Goal: Task Accomplishment & Management: Use online tool/utility

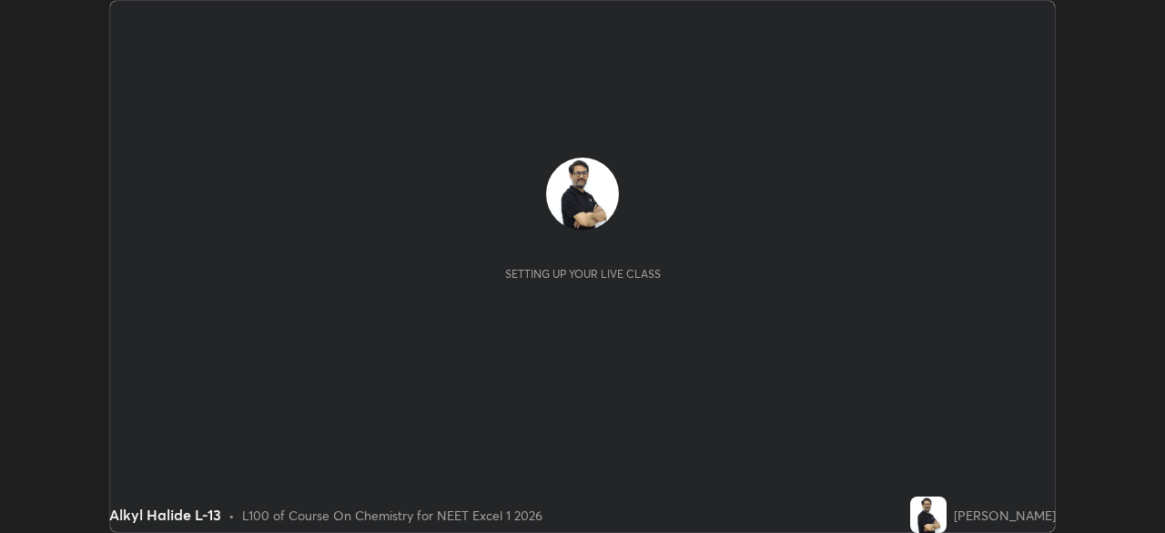
scroll to position [533, 1164]
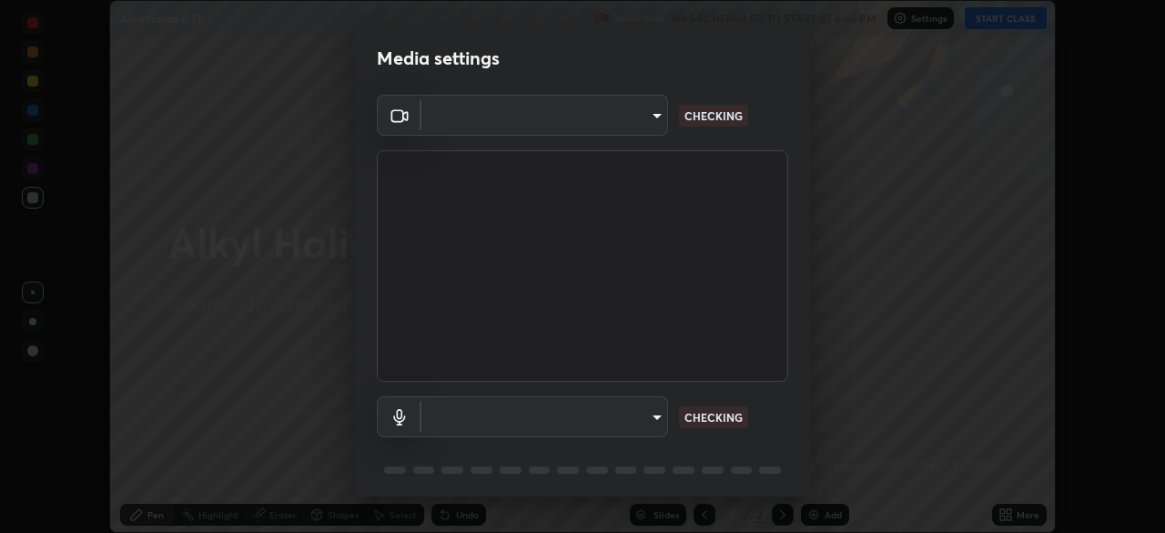
type input "935db625b2c413759d72ee6cdb61a63b637165ed3878f2d0adf10a132220dd0b"
click at [462, 411] on body "Erase all Alkyl Halide L-13 Recording WAS SCHEDULED TO START AT 6:45 PM Setting…" at bounding box center [582, 266] width 1165 height 533
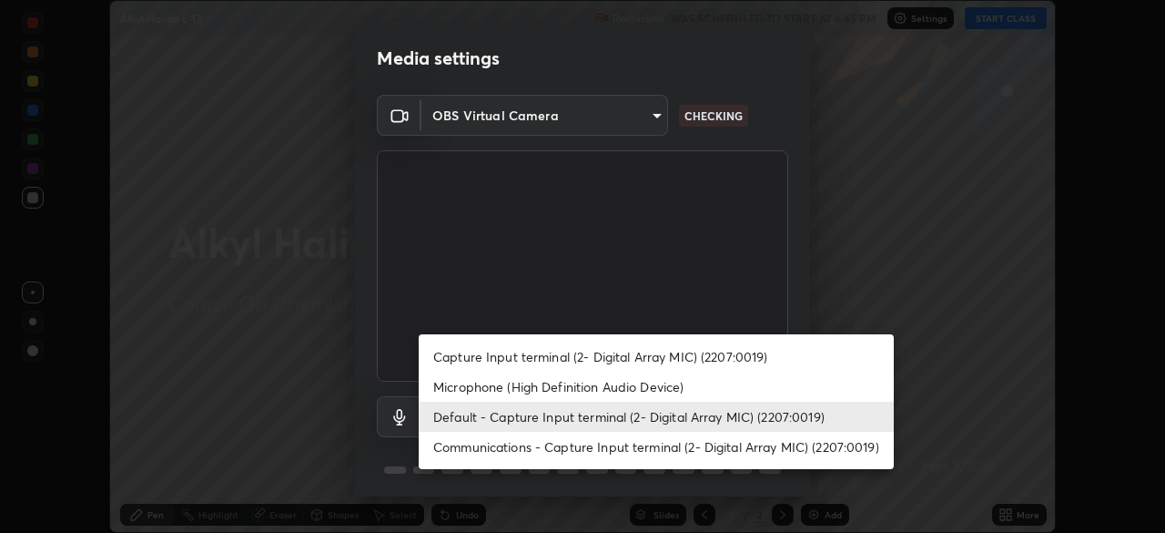
click at [470, 383] on li "Microphone (High Definition Audio Device)" at bounding box center [656, 386] width 475 height 30
type input "fd0bab52825ace262c08e91f7987d31a5a0675a8376035baa853a4fb7824ba35"
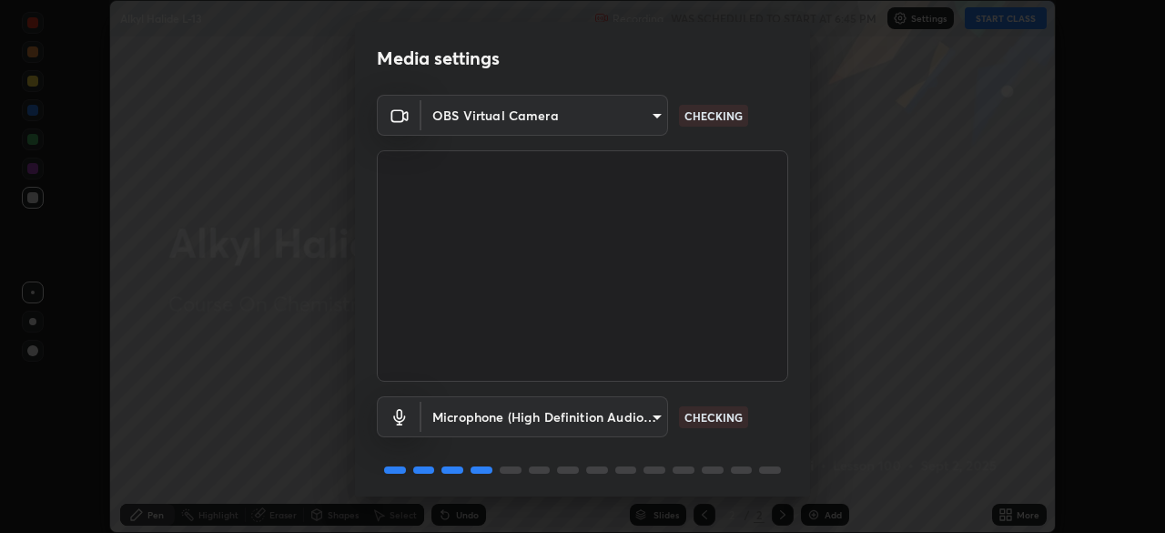
scroll to position [65, 0]
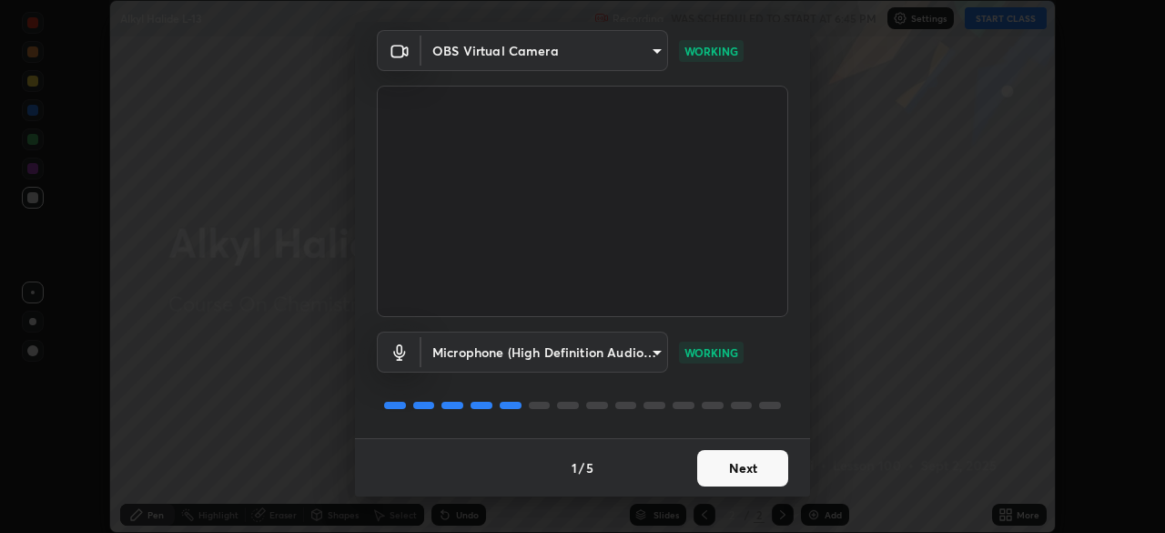
click at [747, 464] on button "Next" at bounding box center [742, 468] width 91 height 36
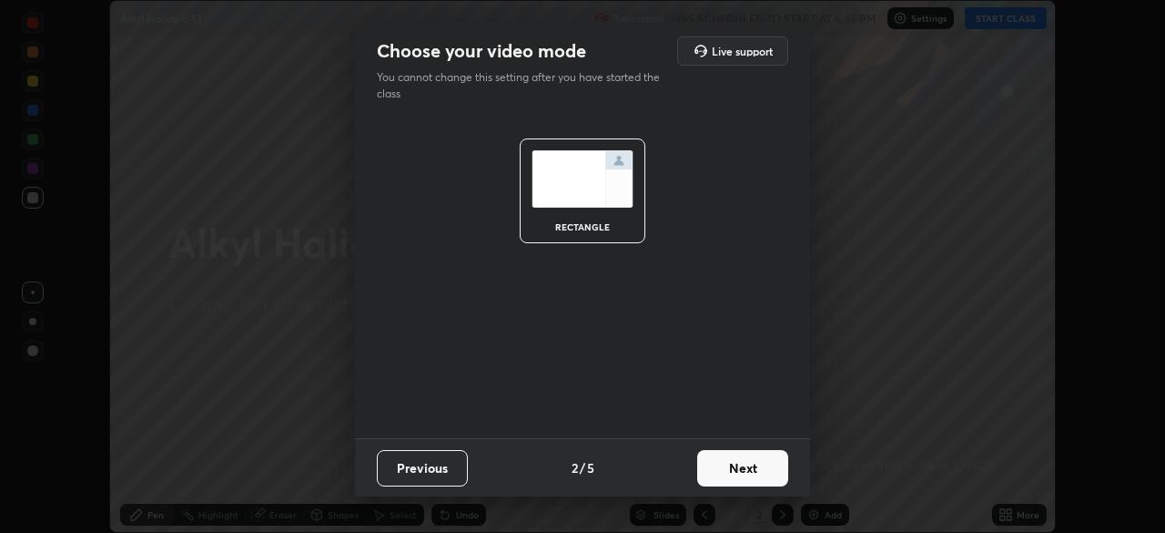
click at [753, 465] on button "Next" at bounding box center [742, 468] width 91 height 36
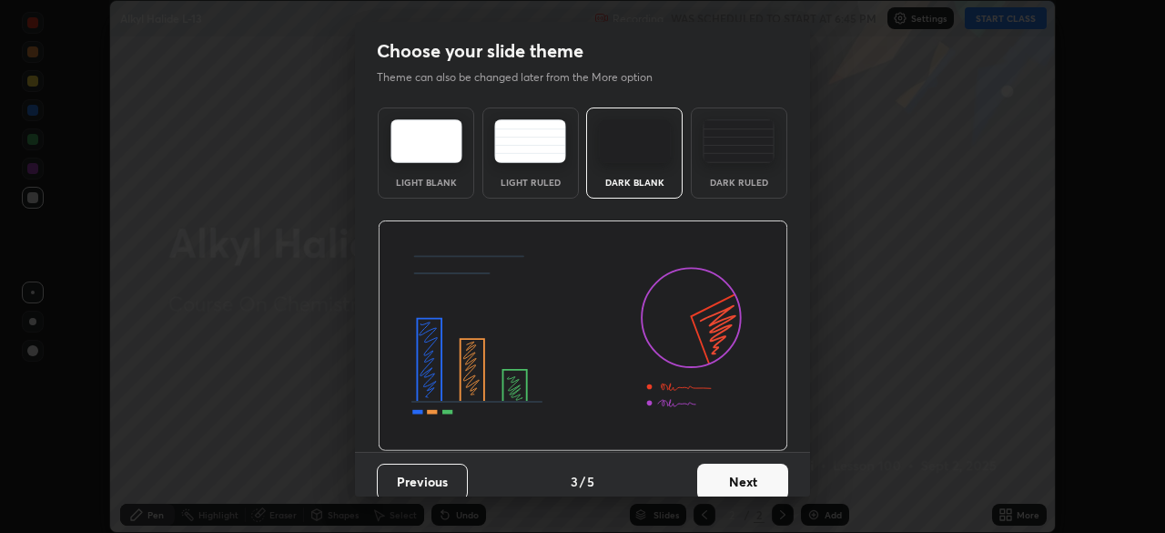
click at [760, 474] on button "Next" at bounding box center [742, 481] width 91 height 36
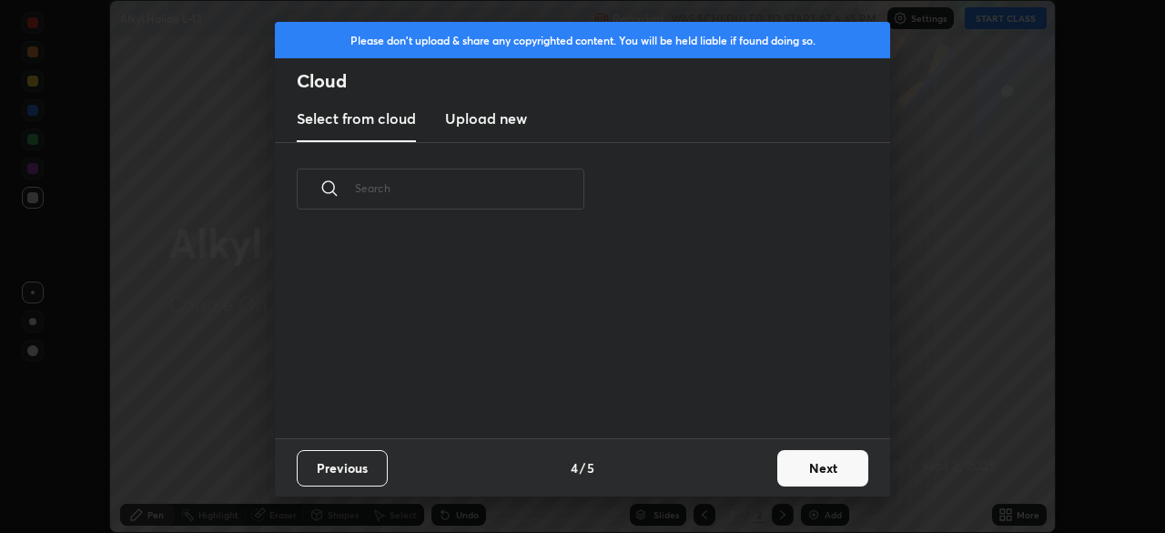
scroll to position [202, 585]
click at [804, 467] on button "Next" at bounding box center [823, 468] width 91 height 36
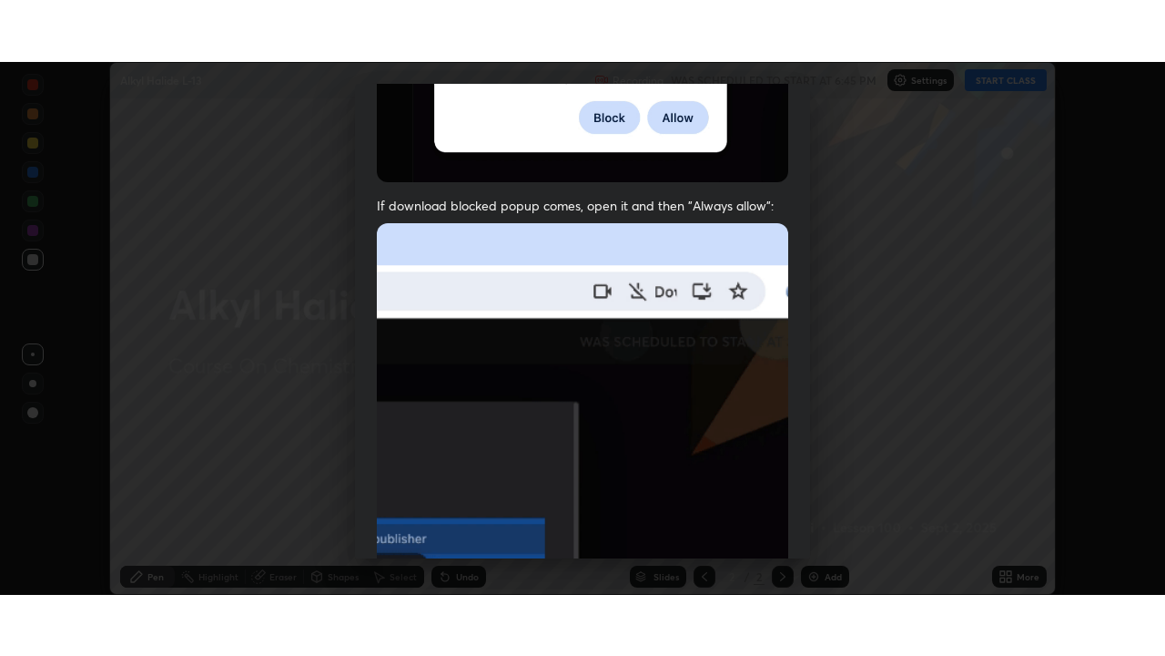
scroll to position [436, 0]
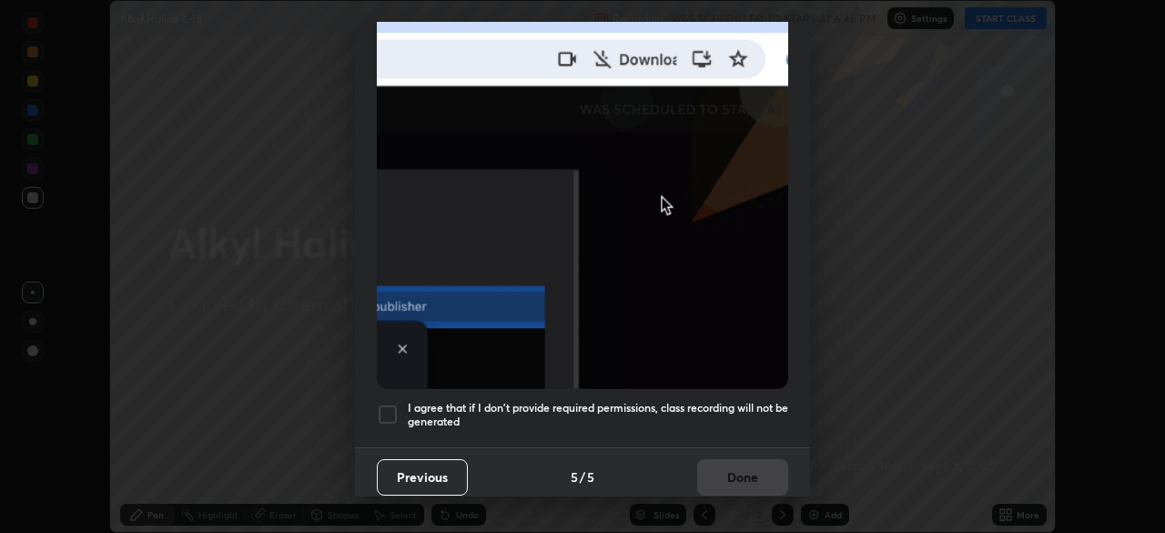
click at [395, 404] on div at bounding box center [388, 414] width 22 height 22
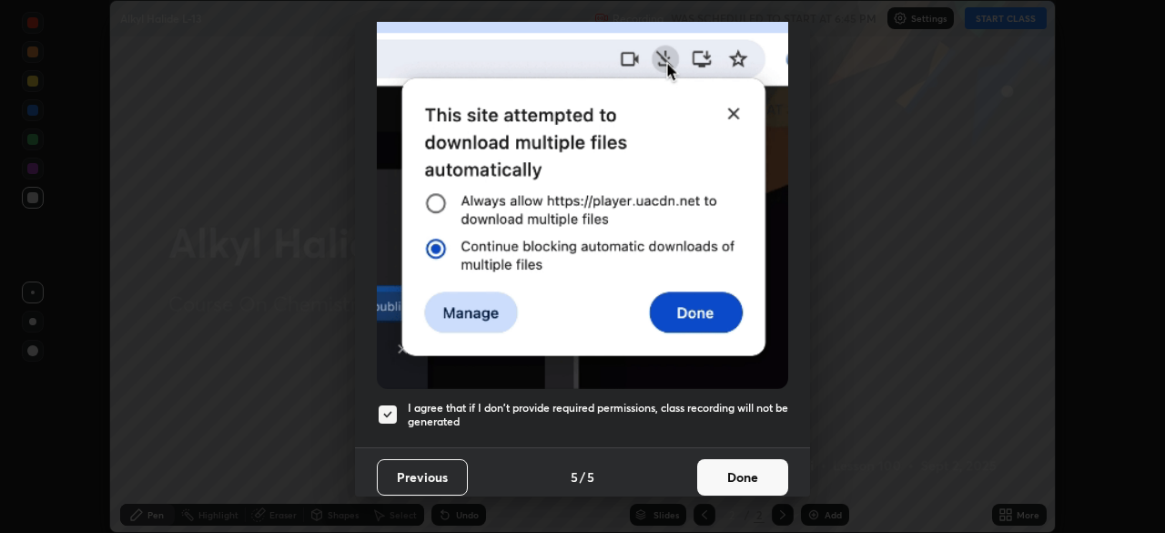
click at [747, 464] on button "Done" at bounding box center [742, 477] width 91 height 36
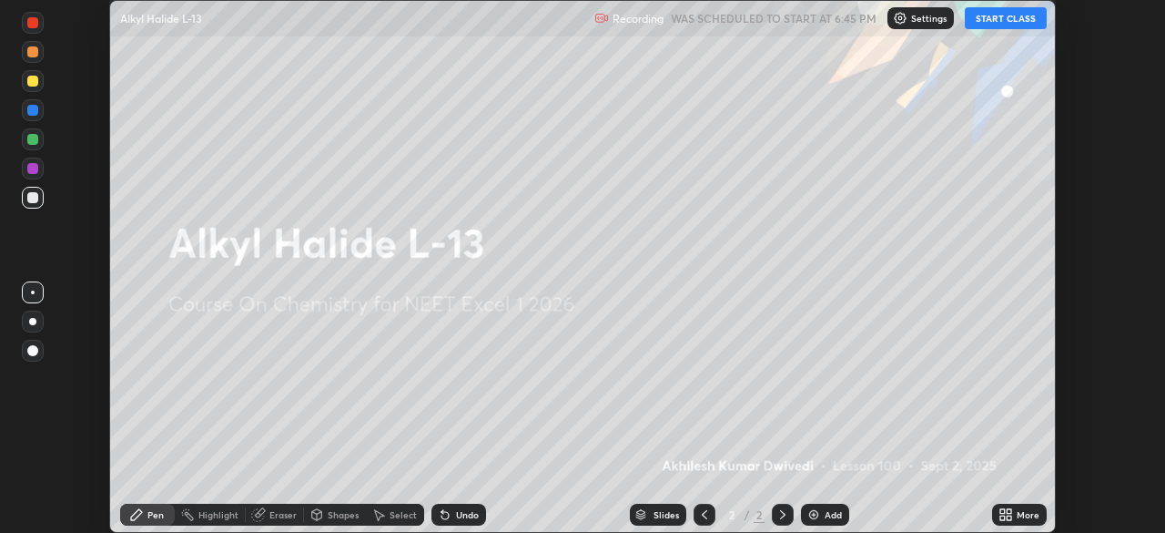
click at [1003, 514] on icon at bounding box center [1003, 511] width 5 height 5
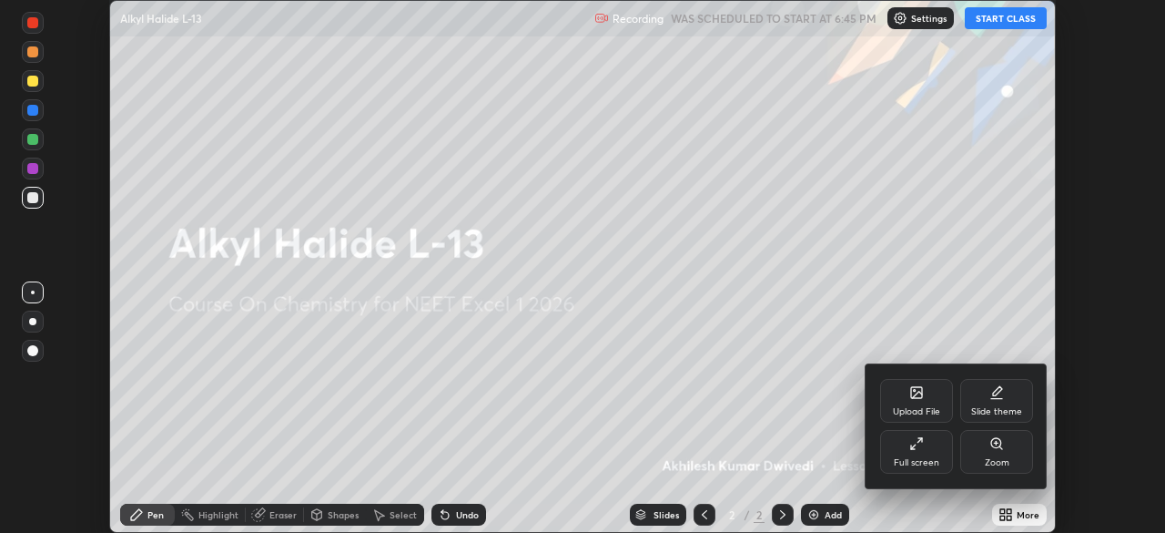
click at [915, 441] on icon at bounding box center [917, 443] width 15 height 15
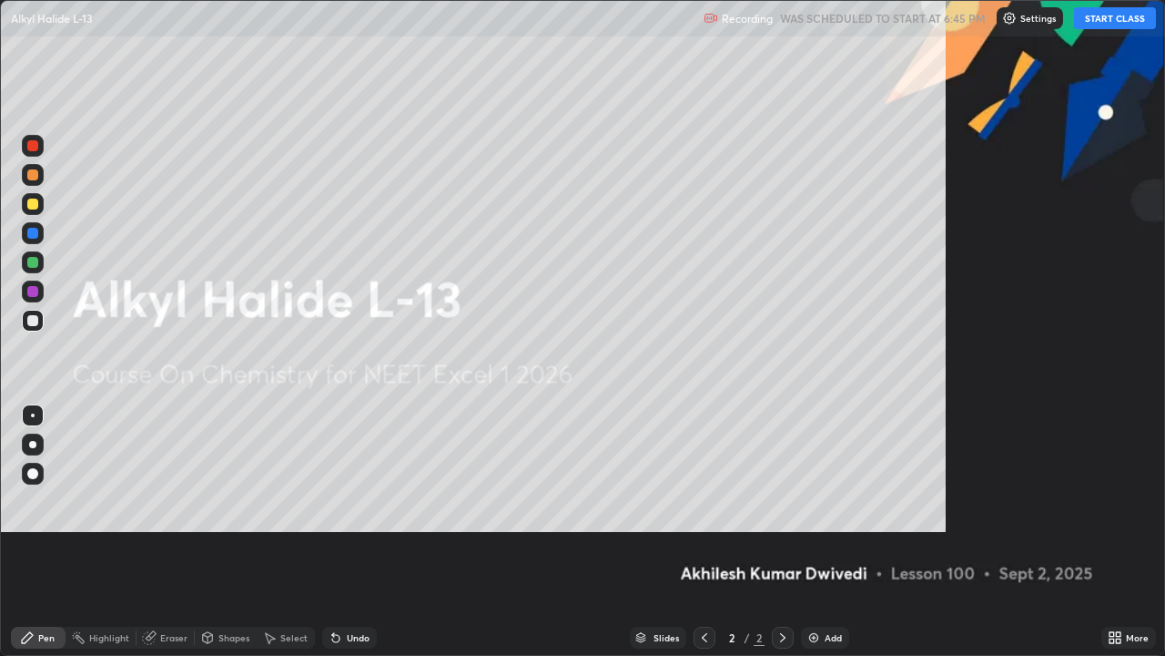
scroll to position [656, 1165]
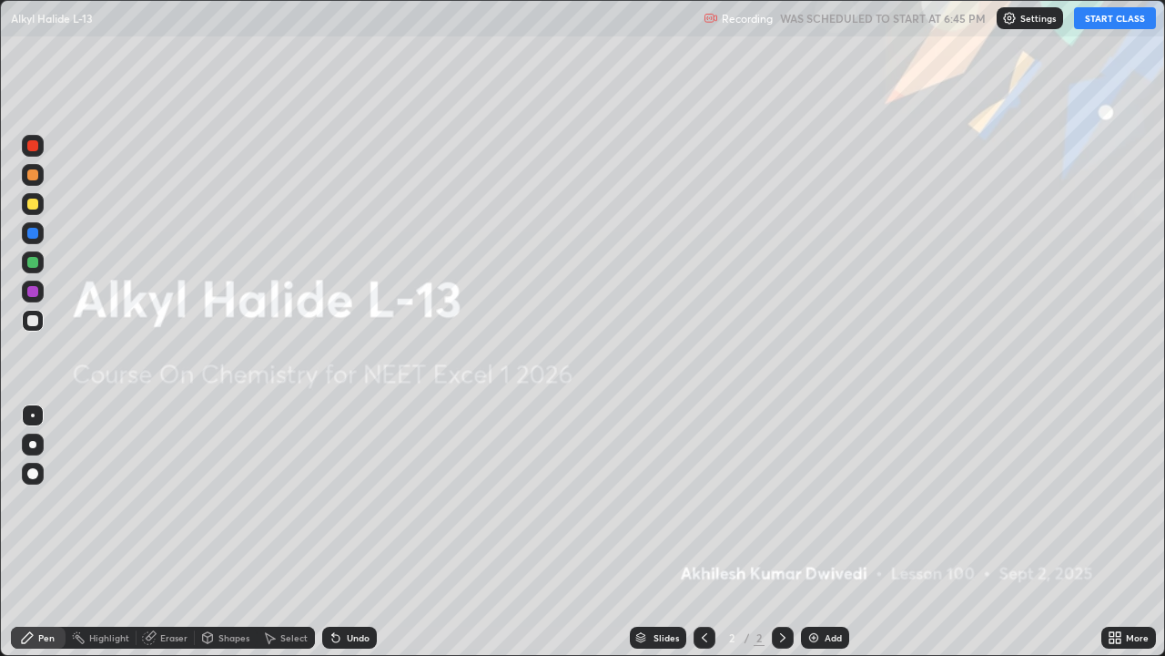
click at [810, 532] on img at bounding box center [814, 637] width 15 height 15
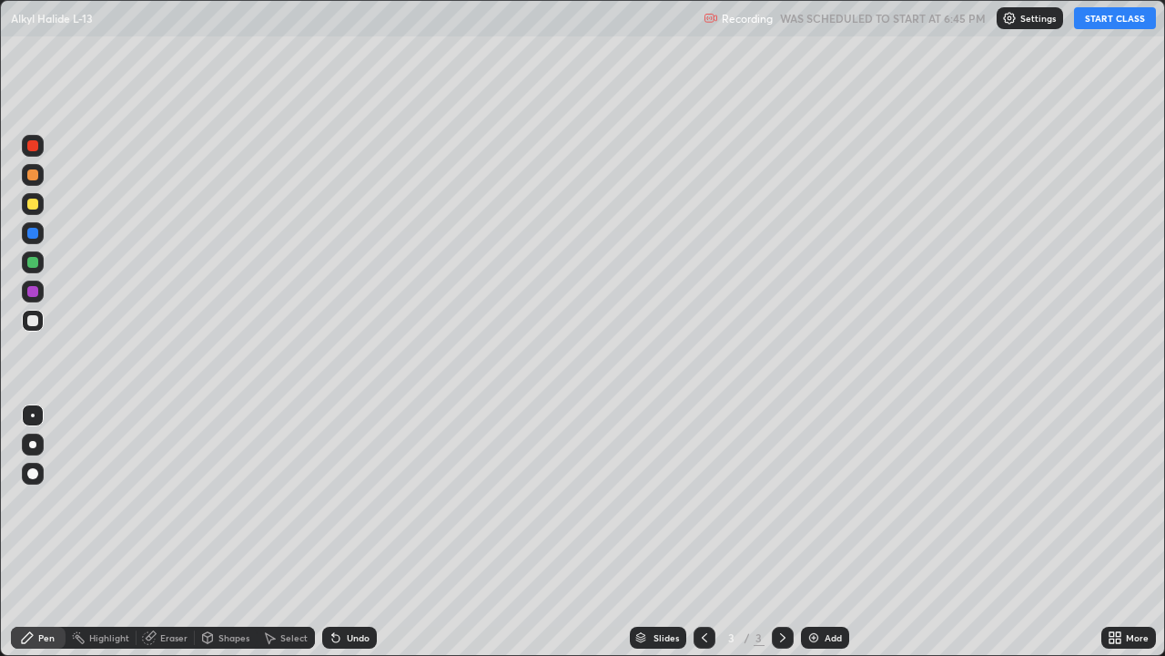
click at [1103, 24] on button "START CLASS" at bounding box center [1115, 18] width 82 height 22
click at [809, 532] on img at bounding box center [814, 637] width 15 height 15
click at [814, 532] on img at bounding box center [814, 637] width 15 height 15
click at [40, 205] on div at bounding box center [33, 204] width 22 height 22
click at [808, 532] on img at bounding box center [814, 637] width 15 height 15
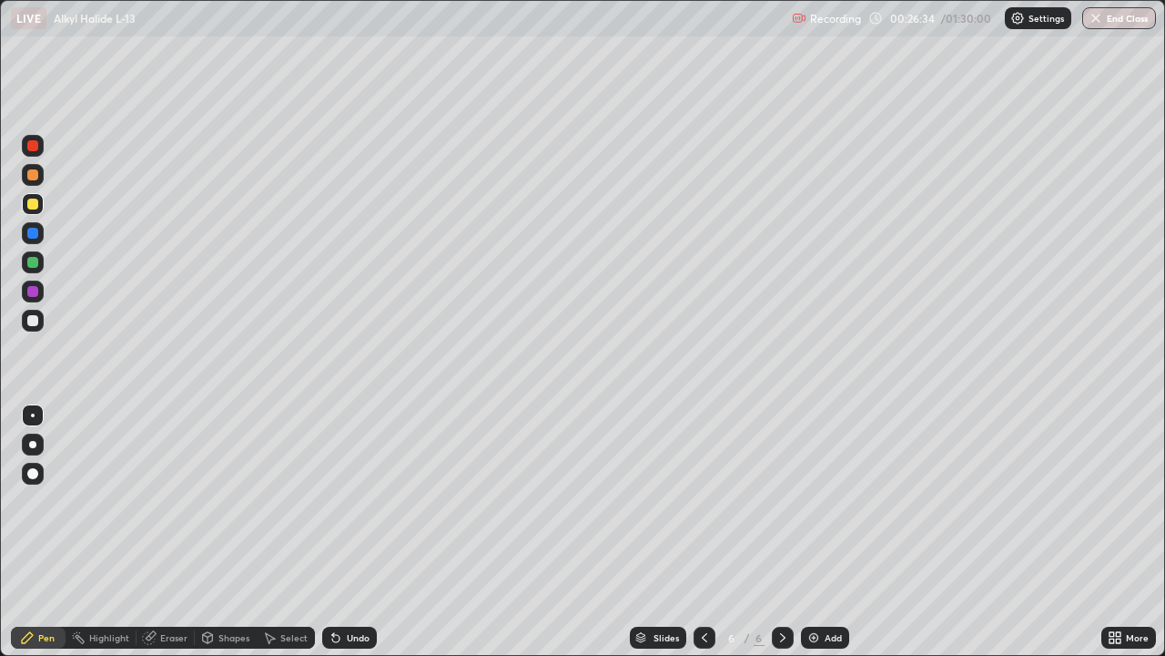
click at [809, 532] on img at bounding box center [814, 637] width 15 height 15
click at [172, 532] on div "Eraser" at bounding box center [173, 637] width 27 height 9
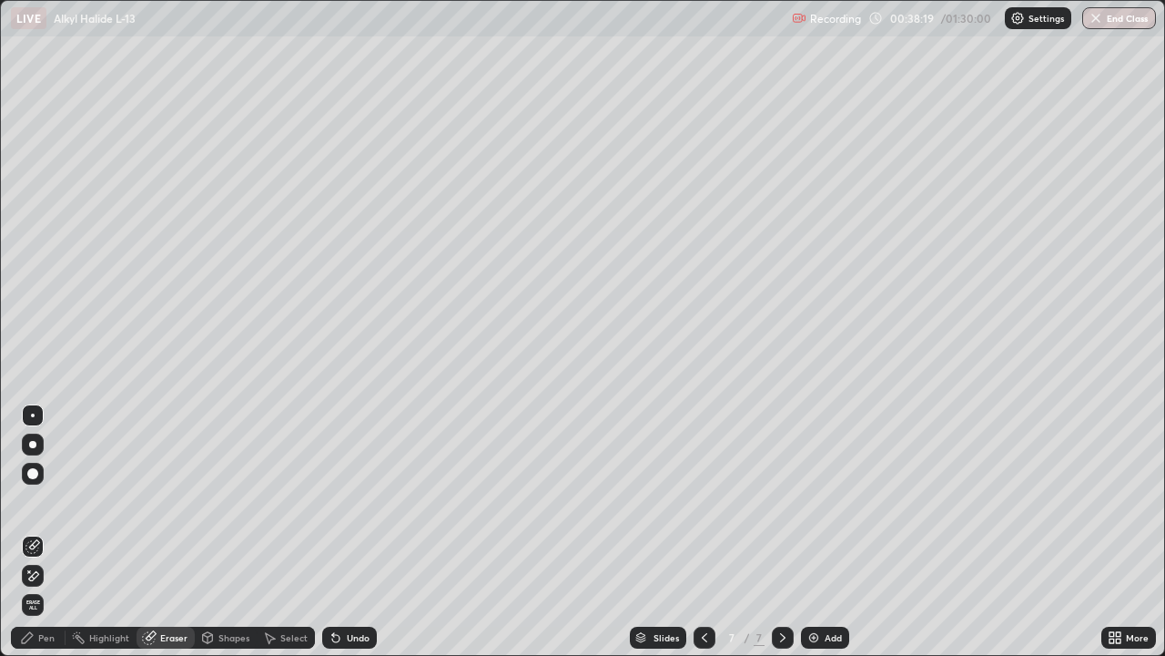
click at [41, 532] on div "Pen" at bounding box center [46, 637] width 16 height 9
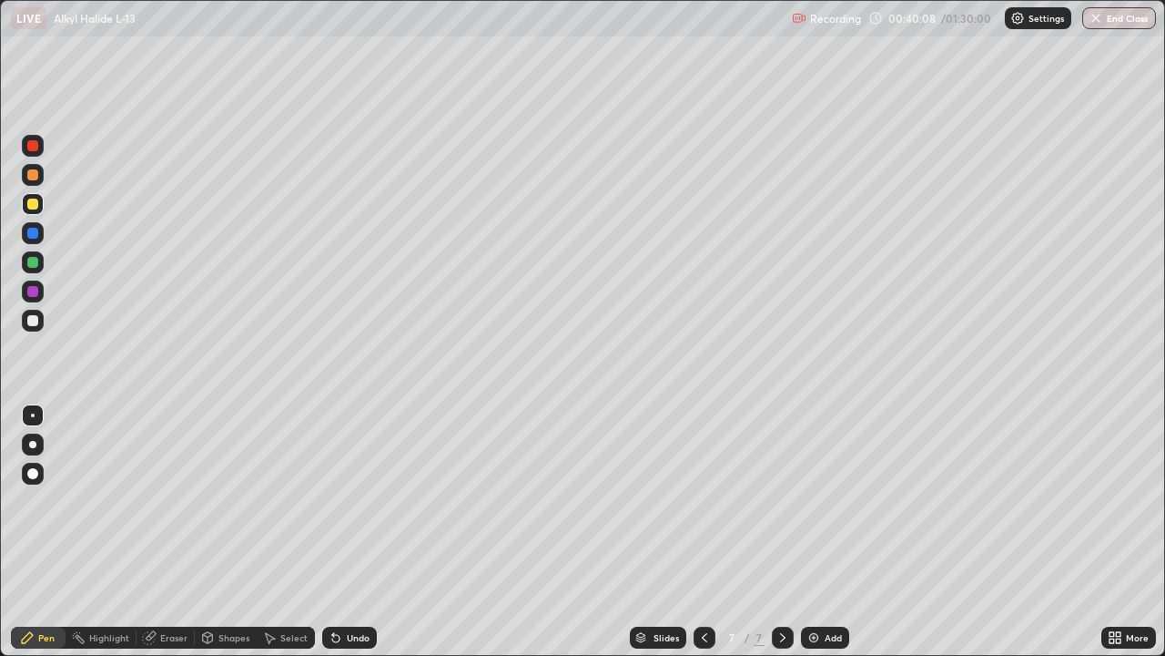
click at [808, 532] on img at bounding box center [814, 637] width 15 height 15
click at [164, 532] on div "Eraser" at bounding box center [173, 637] width 27 height 9
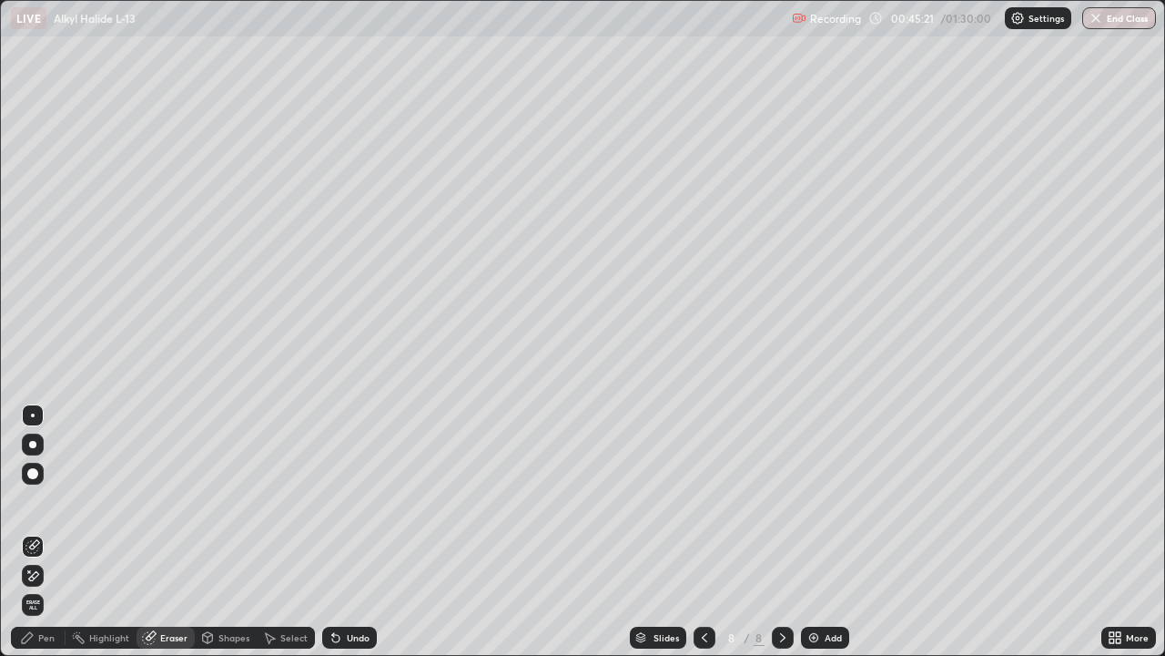
click at [46, 532] on div "Pen" at bounding box center [46, 637] width 16 height 9
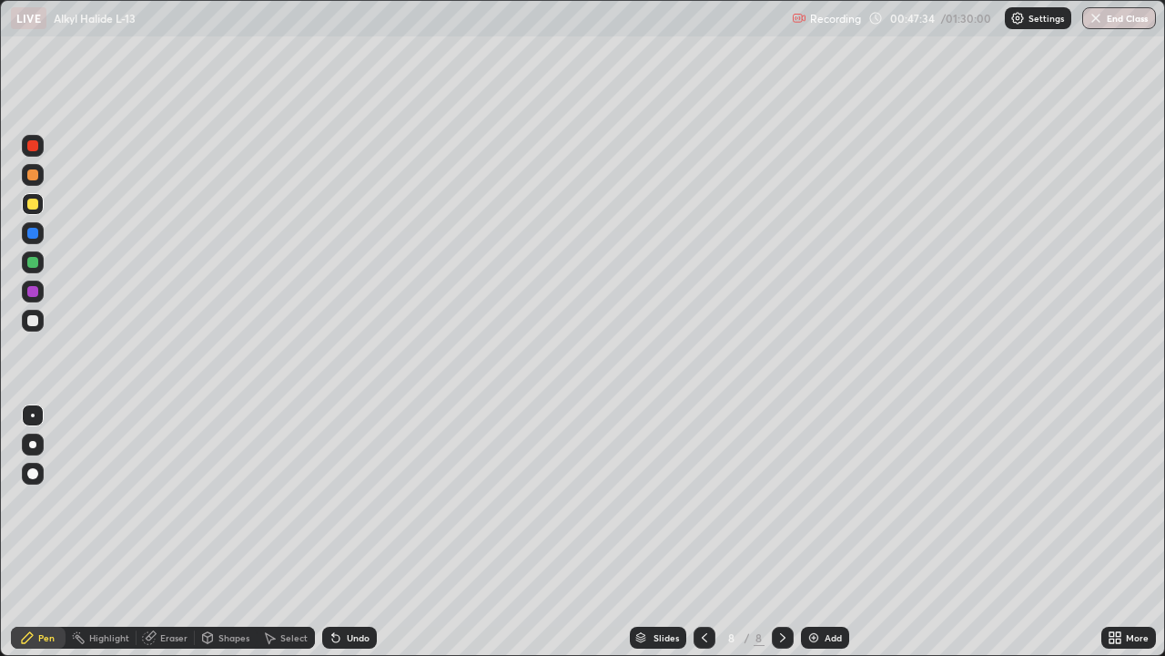
click at [171, 532] on div "Eraser" at bounding box center [173, 637] width 27 height 9
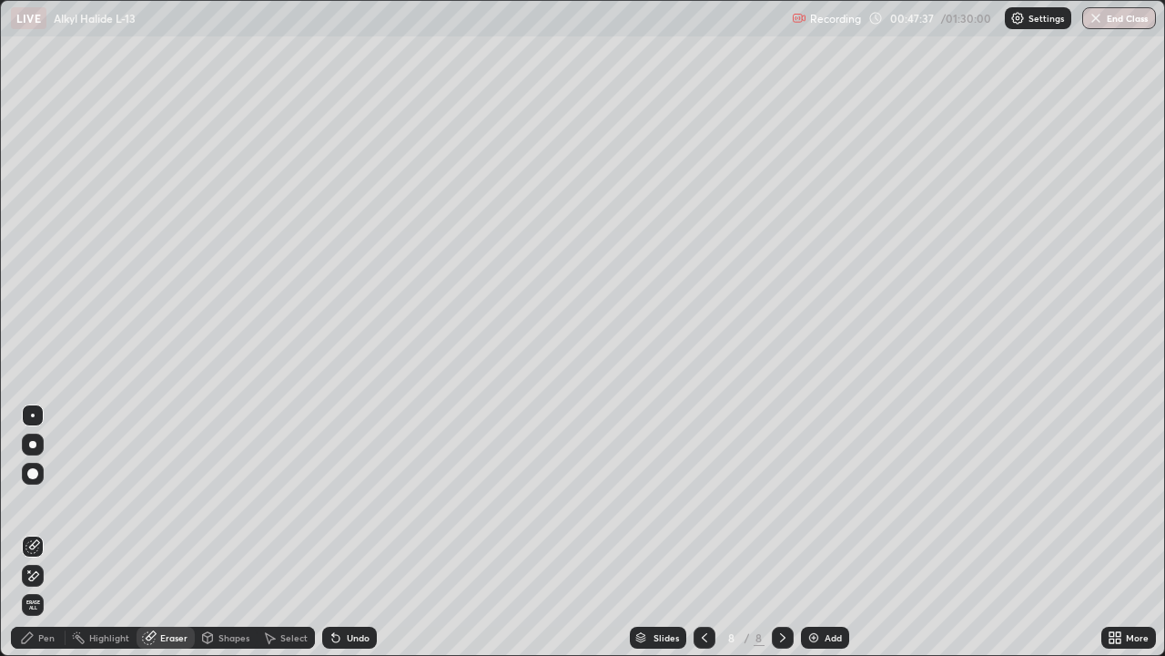
click at [55, 532] on div "Pen" at bounding box center [38, 637] width 55 height 22
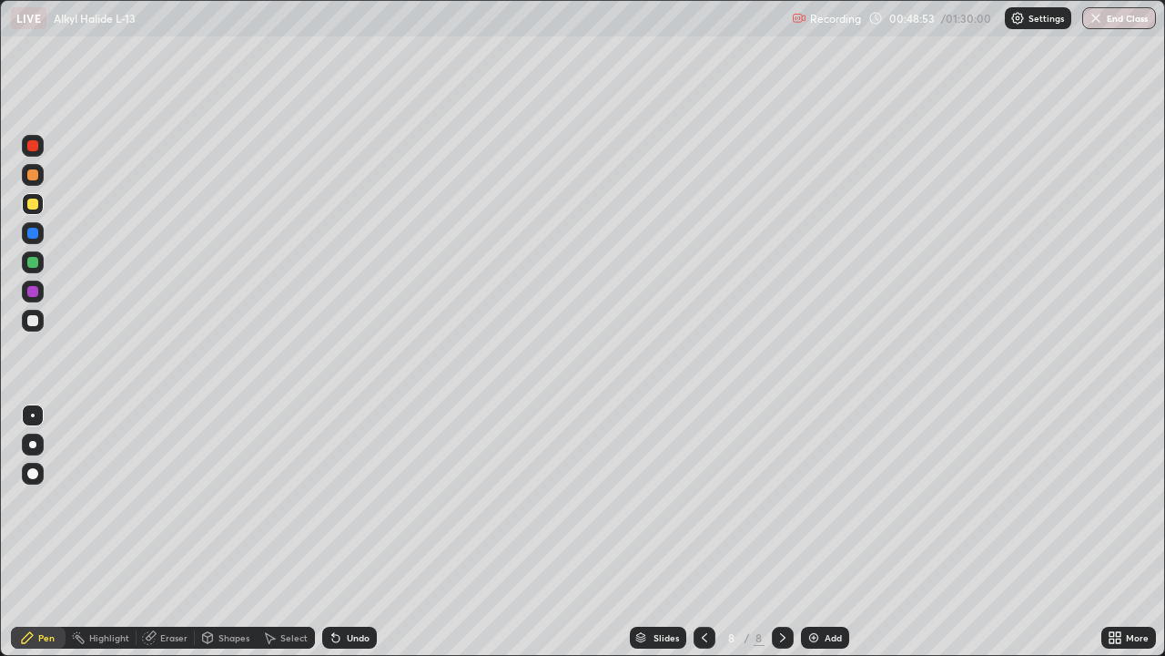
click at [809, 532] on img at bounding box center [814, 637] width 15 height 15
click at [807, 532] on img at bounding box center [814, 637] width 15 height 15
click at [816, 532] on img at bounding box center [814, 637] width 15 height 15
click at [166, 532] on div "Eraser" at bounding box center [173, 637] width 27 height 9
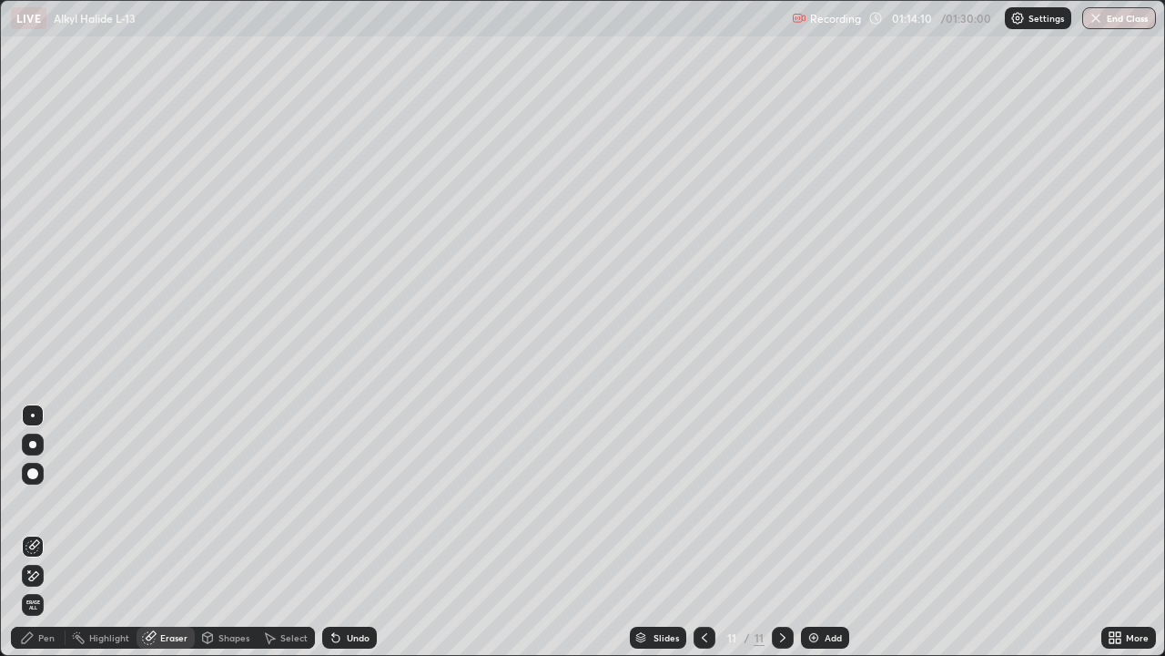
click at [47, 532] on div "Pen" at bounding box center [46, 637] width 16 height 9
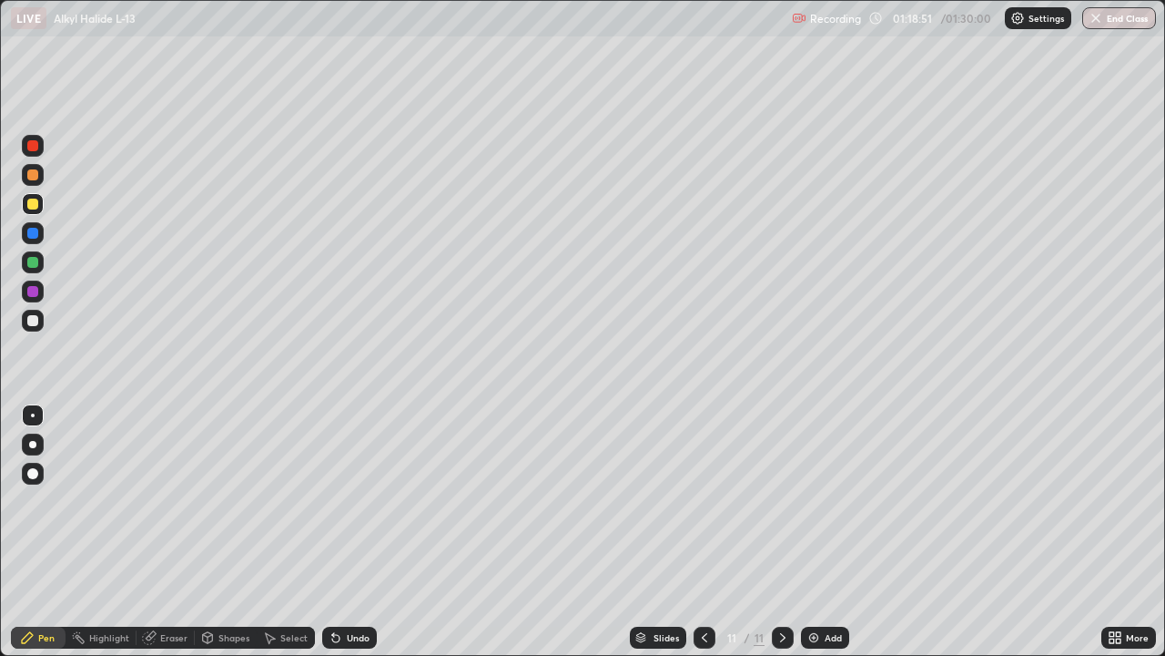
click at [808, 532] on img at bounding box center [814, 637] width 15 height 15
click at [172, 532] on div "Eraser" at bounding box center [173, 637] width 27 height 9
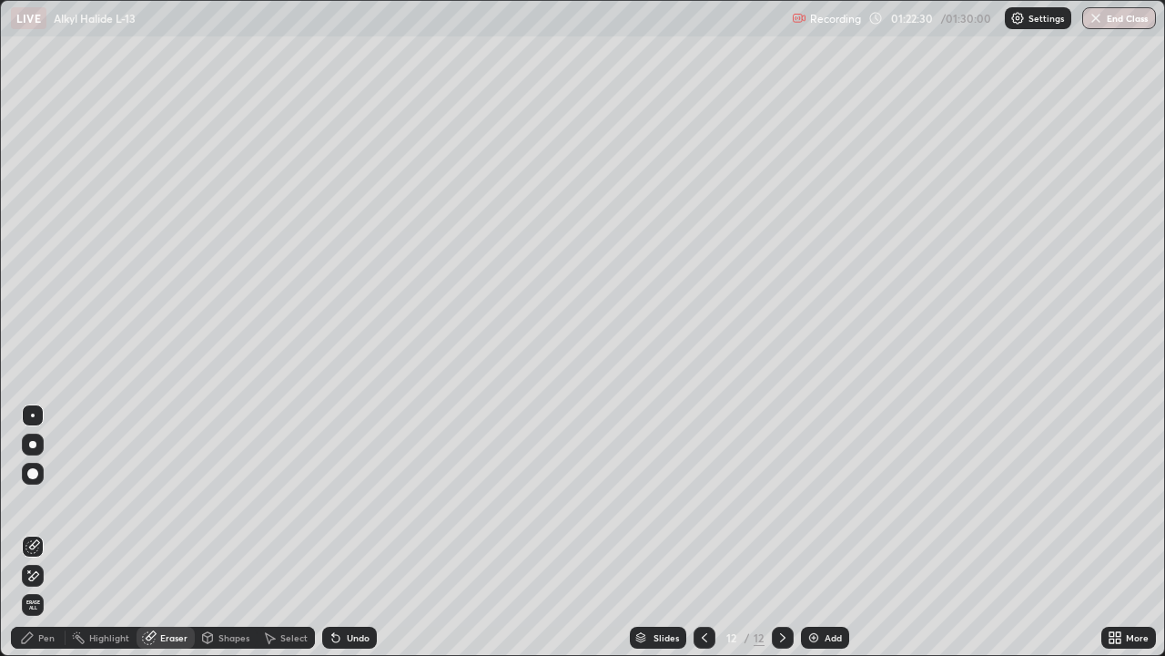
click at [1112, 20] on button "End Class" at bounding box center [1120, 18] width 74 height 22
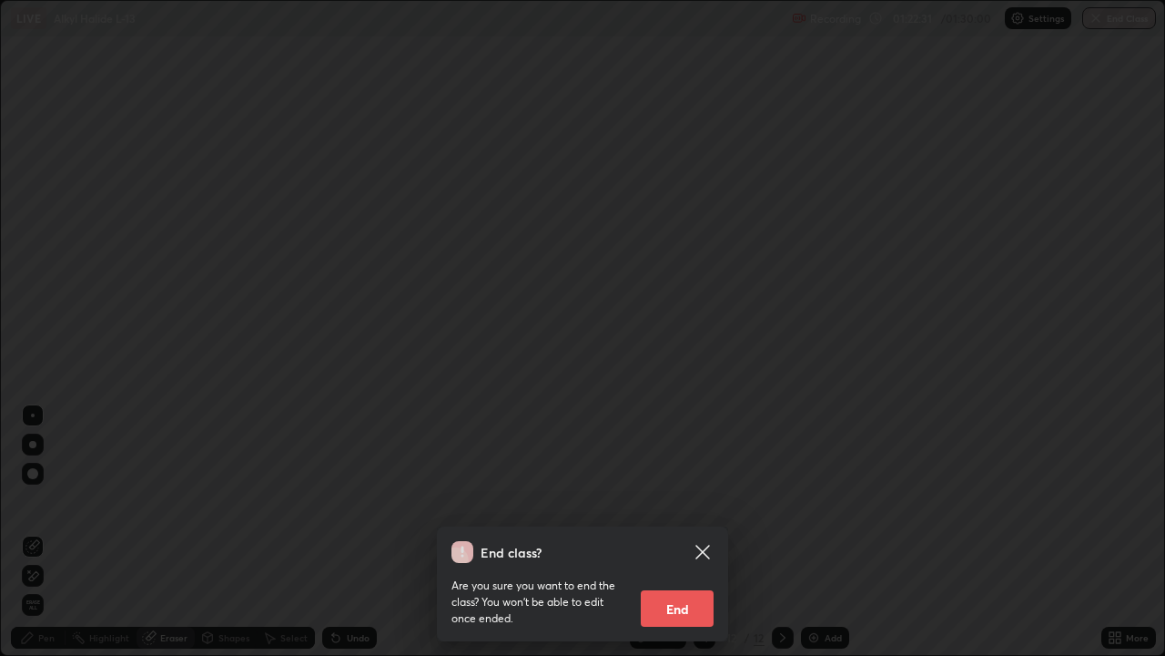
click at [675, 532] on button "End" at bounding box center [677, 608] width 73 height 36
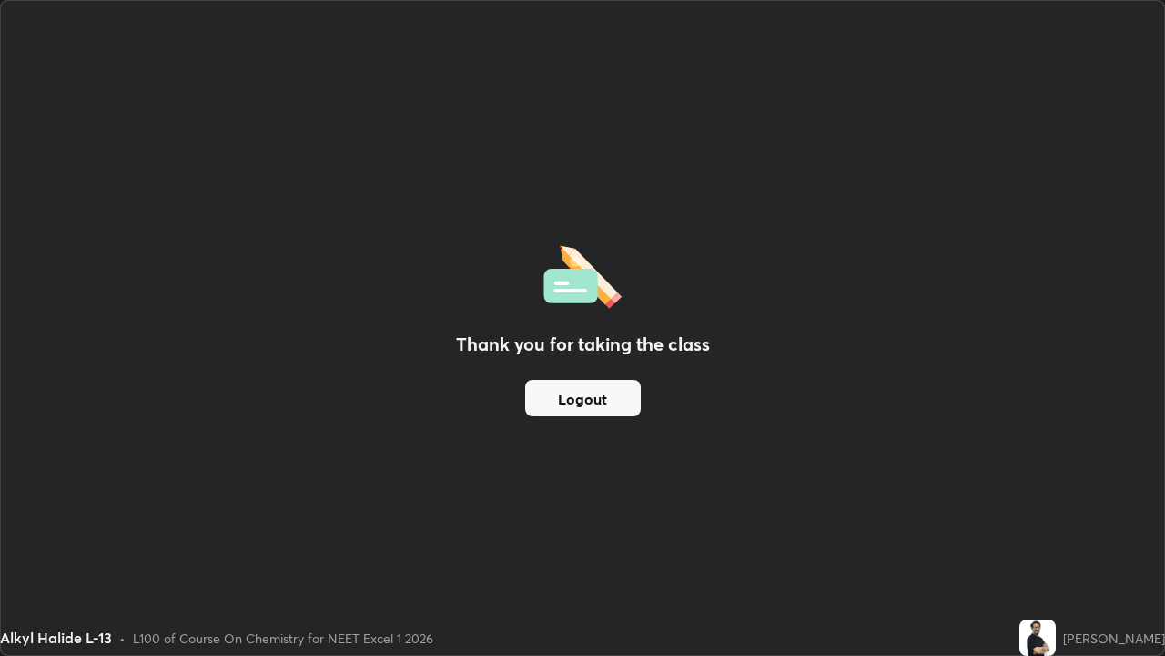
click at [597, 401] on button "Logout" at bounding box center [583, 398] width 116 height 36
